Goal: Task Accomplishment & Management: Use online tool/utility

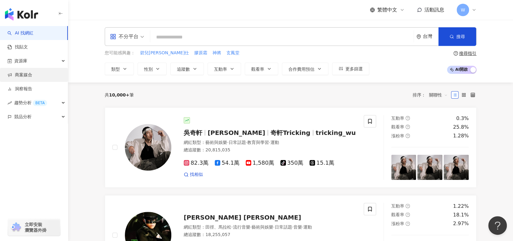
click at [32, 78] on link "商案媒合" at bounding box center [19, 75] width 25 height 6
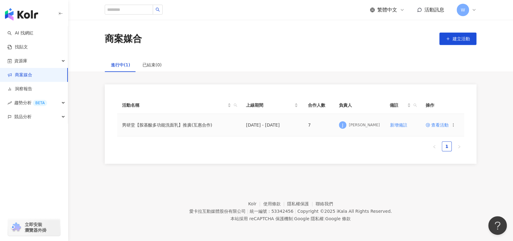
click at [445, 125] on span "查看活動" at bounding box center [436, 125] width 23 height 4
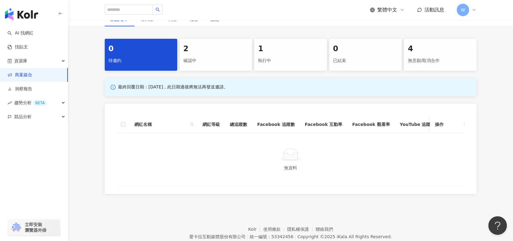
scroll to position [80, 0]
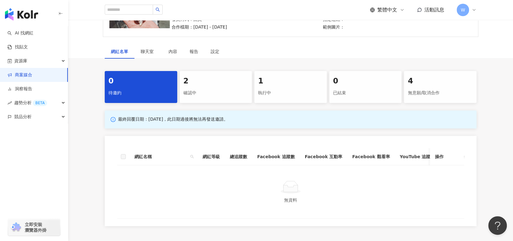
click at [186, 91] on div "確認中" at bounding box center [215, 93] width 65 height 11
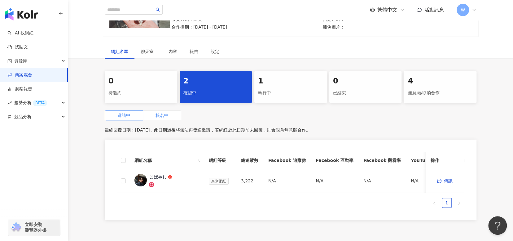
click at [167, 118] on span "報名中" at bounding box center [161, 115] width 13 height 5
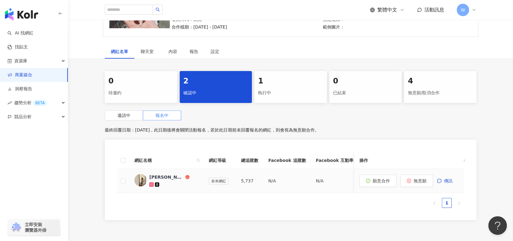
click at [154, 176] on div "[PERSON_NAME]" at bounding box center [166, 177] width 35 height 6
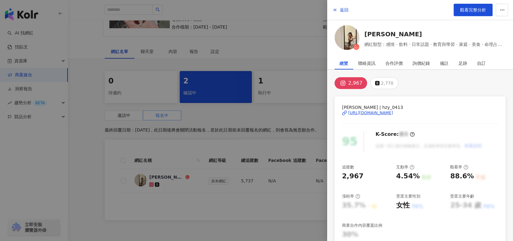
click at [393, 111] on div "[URL][DOMAIN_NAME]" at bounding box center [370, 113] width 45 height 6
click at [291, 113] on div at bounding box center [256, 120] width 513 height 241
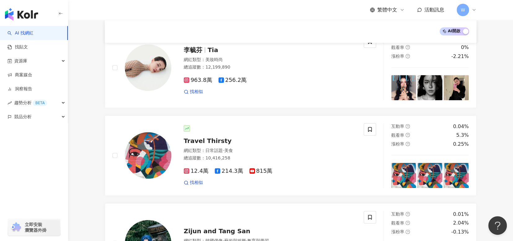
scroll to position [279, 0]
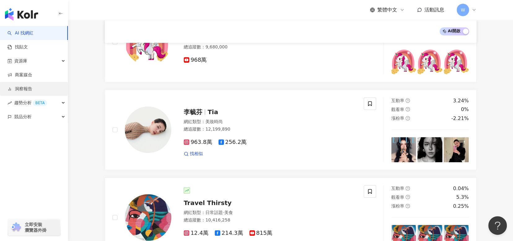
click at [27, 86] on link "洞察報告" at bounding box center [19, 89] width 25 height 6
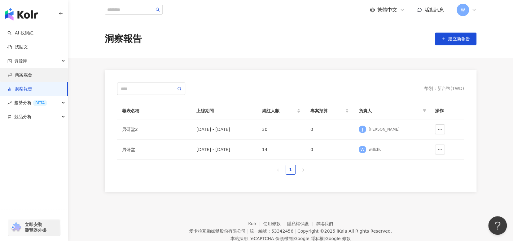
click at [32, 72] on link "商案媒合" at bounding box center [19, 75] width 25 height 6
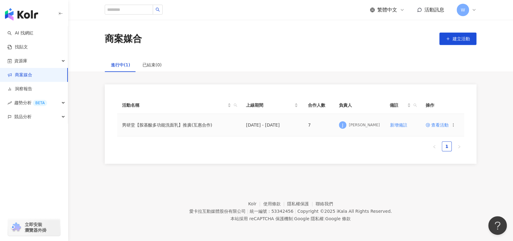
click at [442, 127] on span "查看活動" at bounding box center [436, 125] width 23 height 4
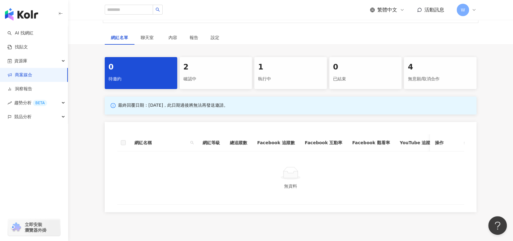
scroll to position [124, 0]
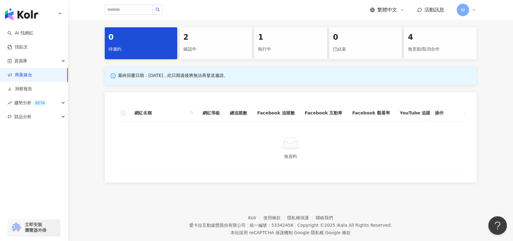
click at [200, 46] on div "確認中" at bounding box center [215, 49] width 65 height 11
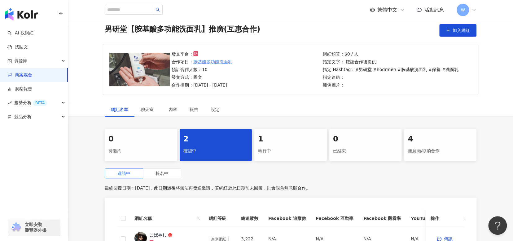
scroll to position [124, 0]
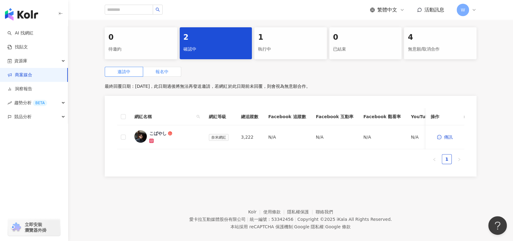
click at [177, 72] on label "報名中" at bounding box center [162, 72] width 38 height 10
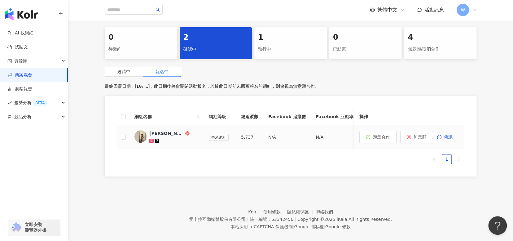
click at [155, 132] on div "[PERSON_NAME]" at bounding box center [166, 133] width 35 height 6
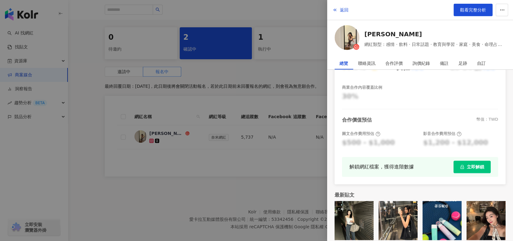
scroll to position [144, 0]
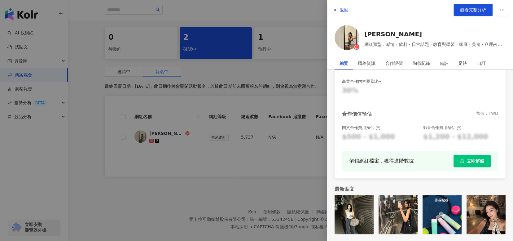
click at [231, 185] on div at bounding box center [256, 120] width 513 height 241
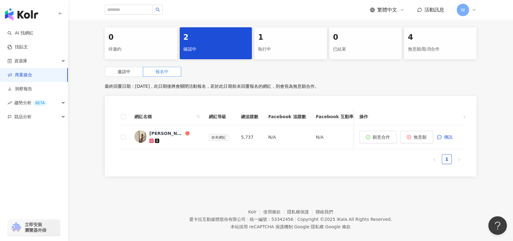
click at [350, 80] on div "邀請中 報名中 最終回覆日期：[DATE]，此日期後將會關閉活動報名，若於此日期前未回覆報名的網紅，則會視為無意願合作。 網紅名稱 網紅等級 總追蹤數 Fac…" at bounding box center [290, 123] width 371 height 113
